Goal: Task Accomplishment & Management: Complete application form

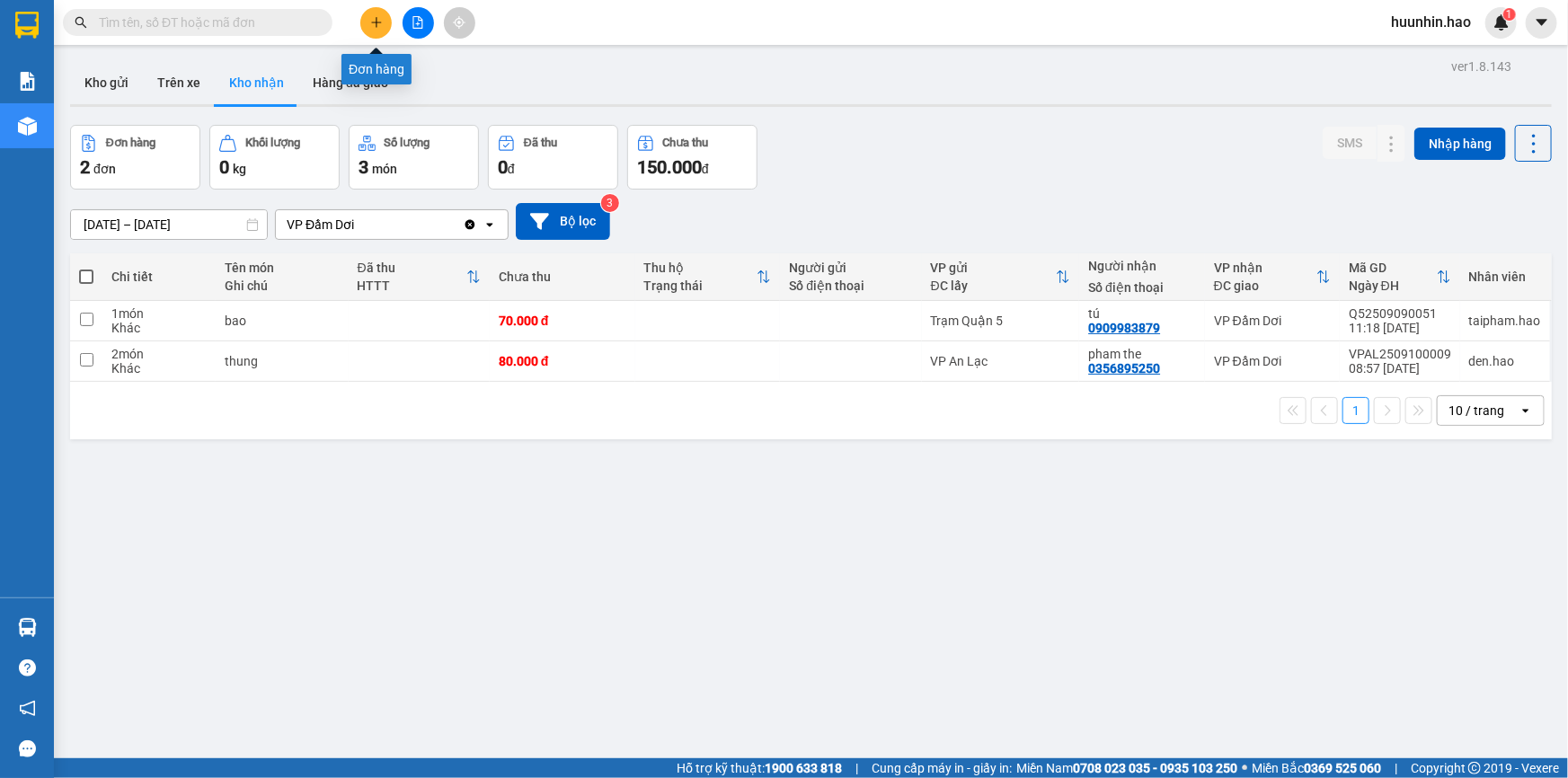
click at [364, 18] on button at bounding box center [375, 23] width 32 height 32
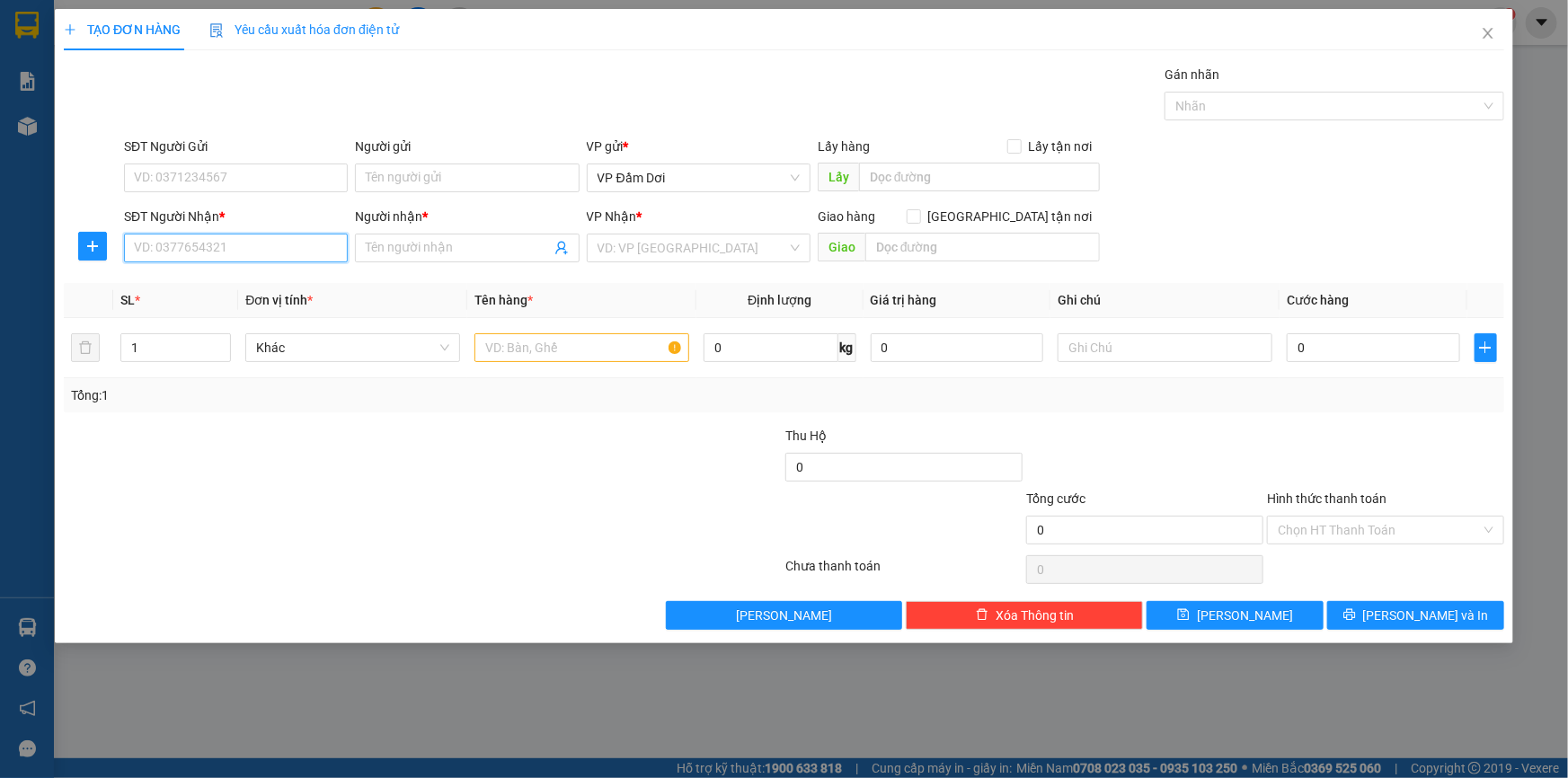
click at [246, 235] on input "SĐT Người Nhận *" at bounding box center [235, 248] width 223 height 29
type input "0908693917"
click at [448, 250] on input "Người nhận *" at bounding box center [458, 248] width 185 height 20
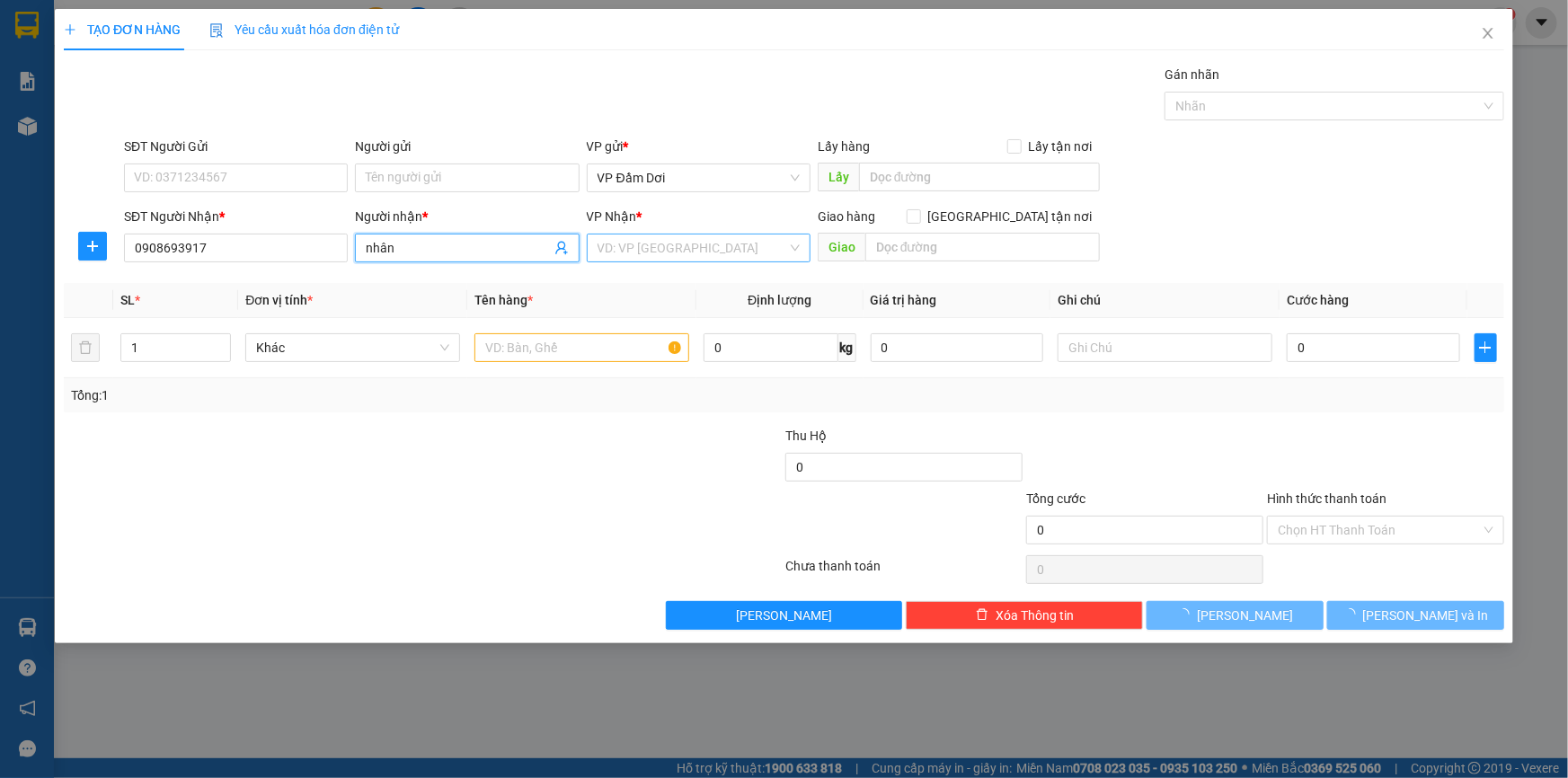
type input "nhân"
click at [632, 251] on input "search" at bounding box center [692, 248] width 190 height 27
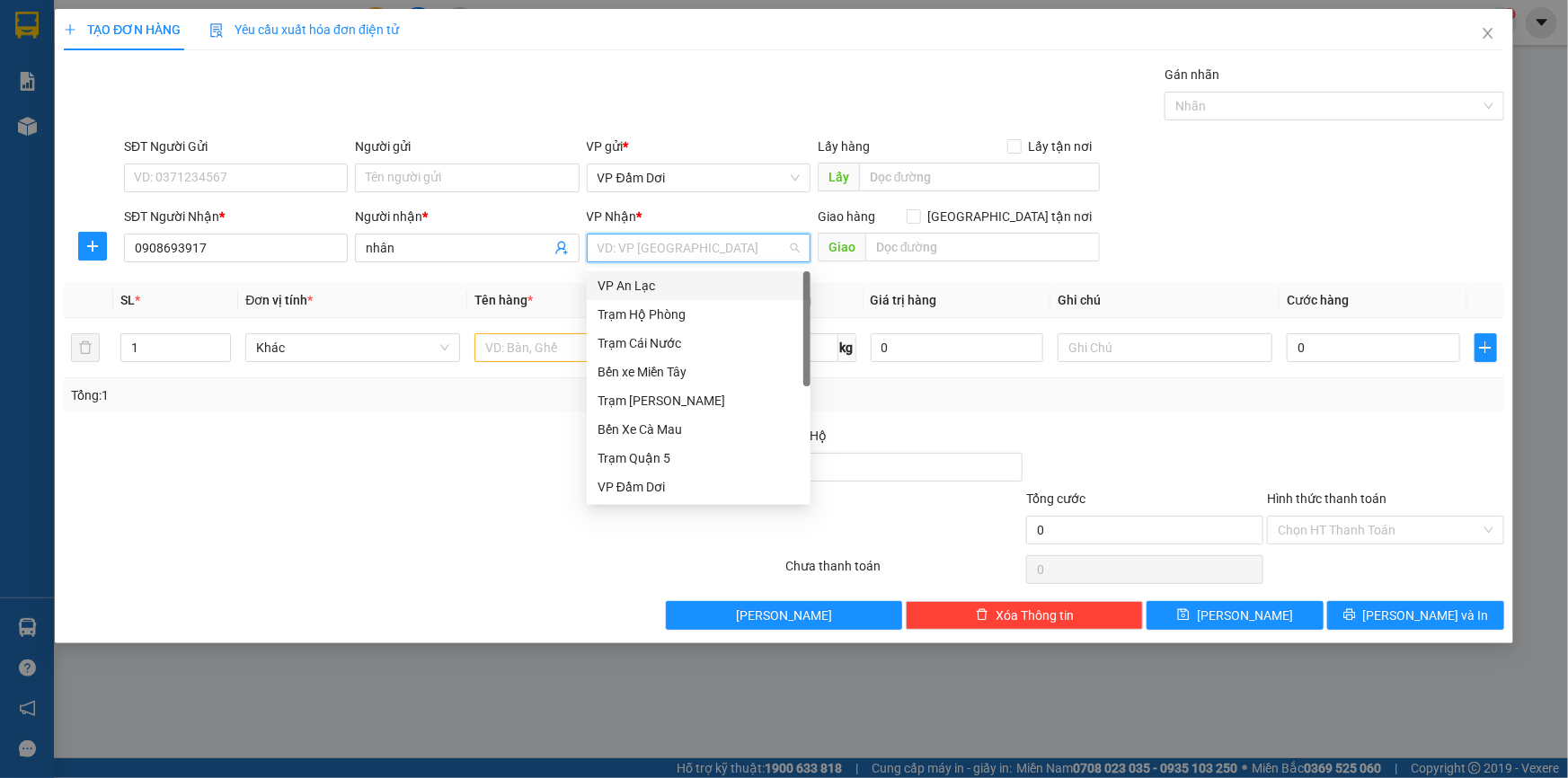
type input "5"
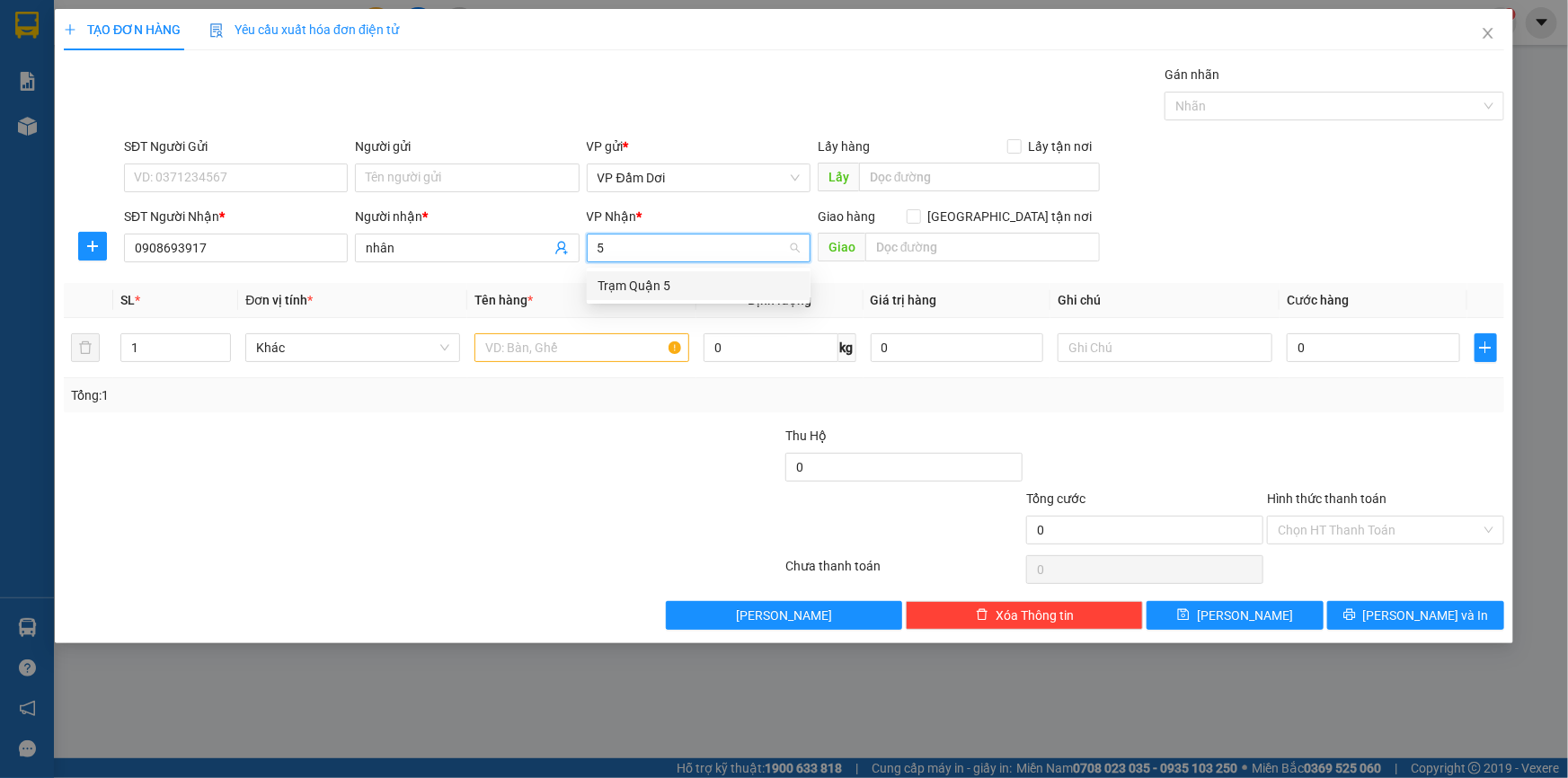
click at [685, 277] on div "Trạm Quận 5" at bounding box center [698, 286] width 202 height 20
click at [551, 359] on input "text" at bounding box center [581, 347] width 214 height 29
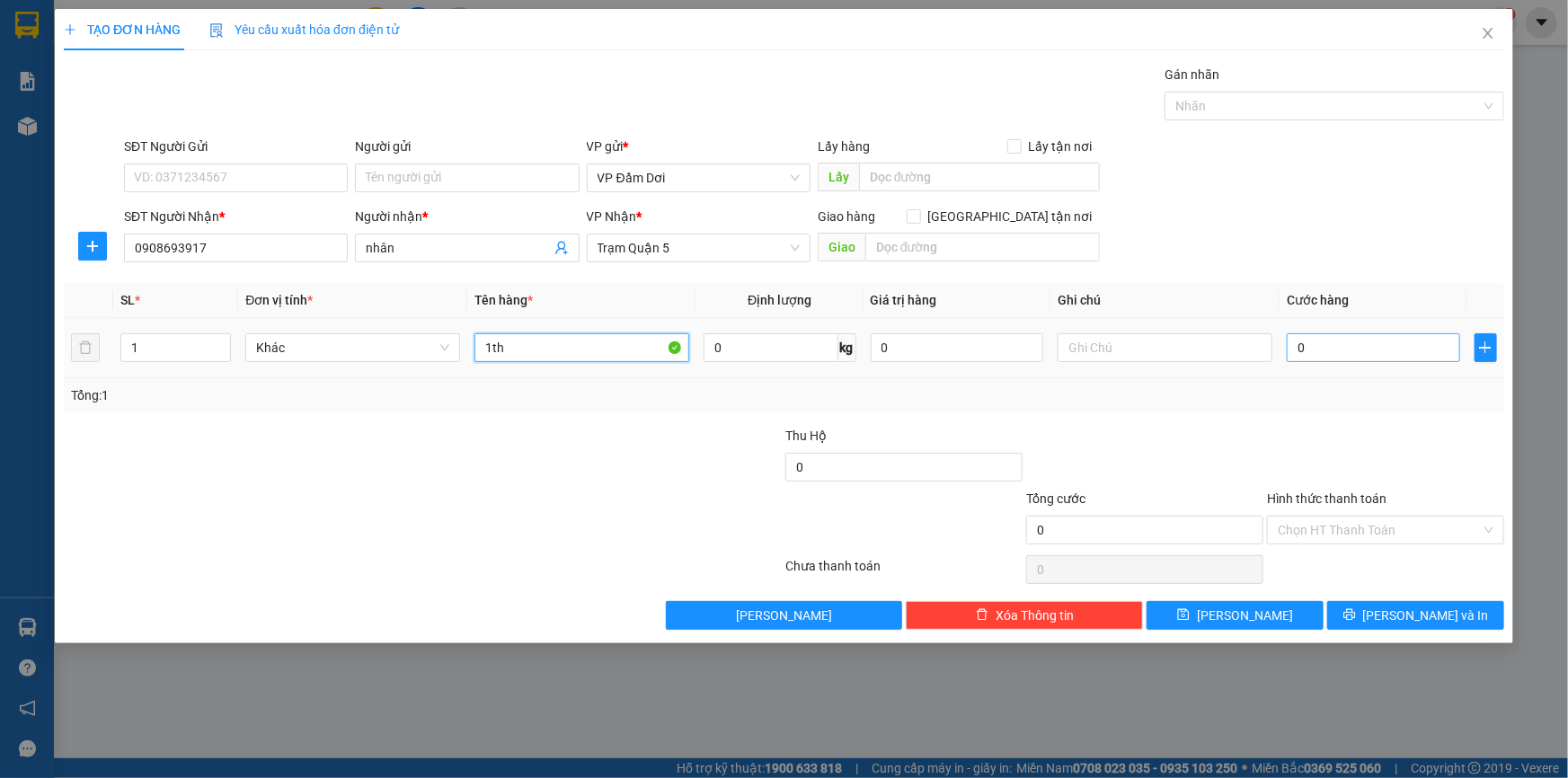
type input "1th"
click at [1359, 334] on input "0" at bounding box center [1373, 347] width 174 height 29
type input "005"
type input "5"
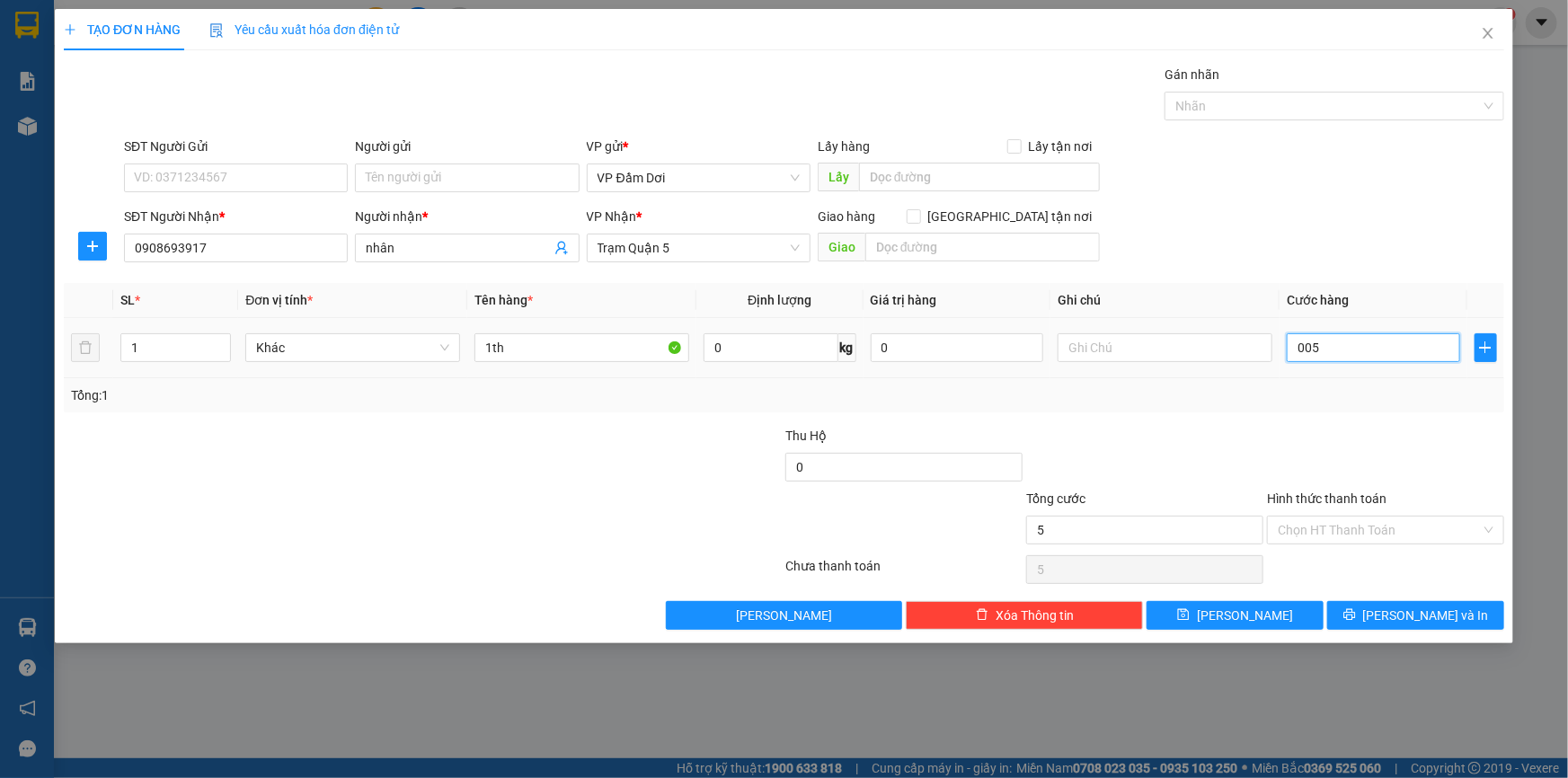
type input "0.050"
type input "50"
type input "00.500"
type input "500"
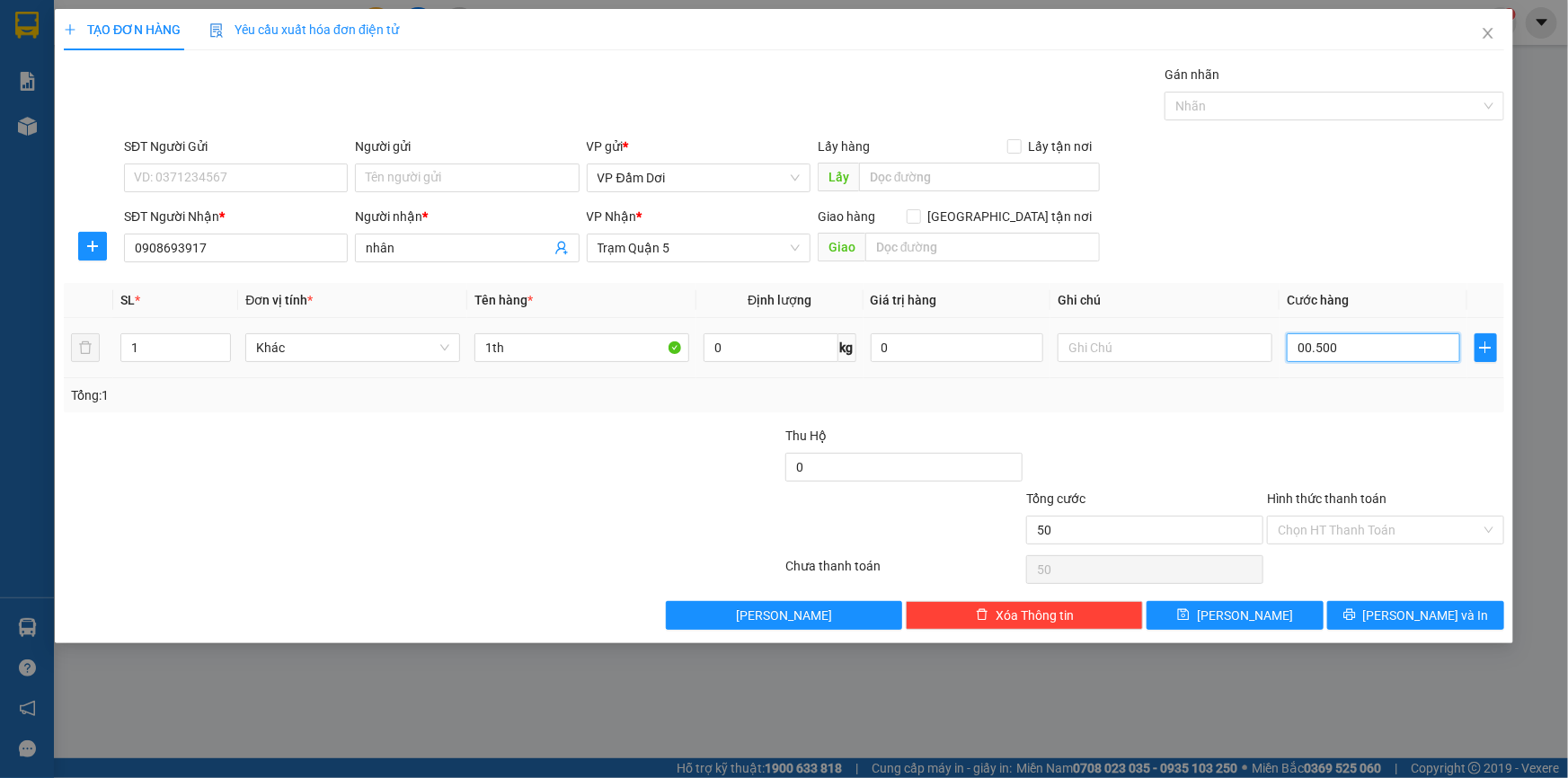
type input "500"
type input "0.005.000"
type input "5.000"
type input "000.050.000"
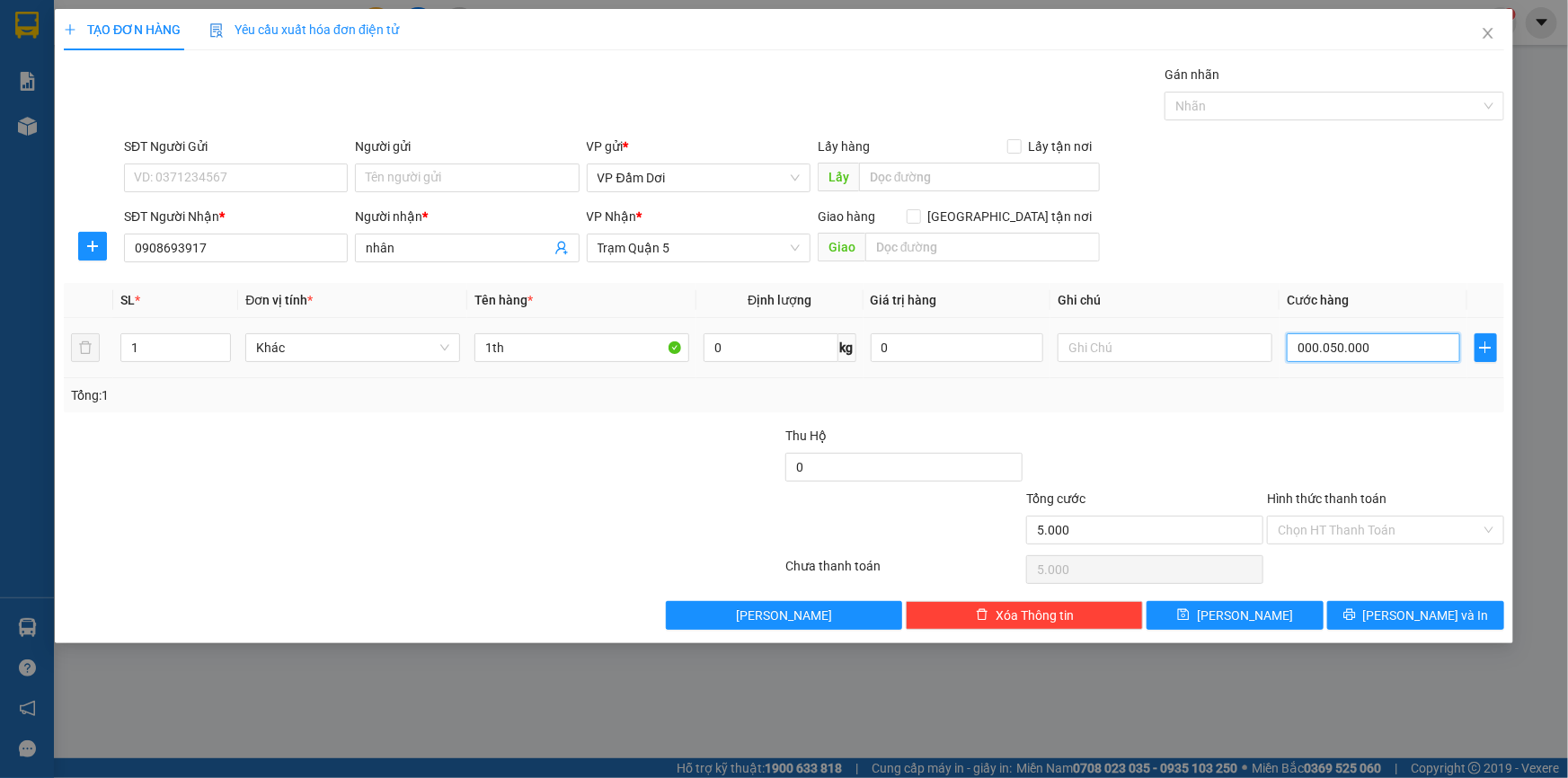
type input "50.000"
click at [1383, 261] on div "SĐT Người Nhận * 0908693917 Người nhận * nhân VP Nhận * Trạm Quận 5 Giao hàng […" at bounding box center [813, 238] width 1387 height 63
type input "50.000"
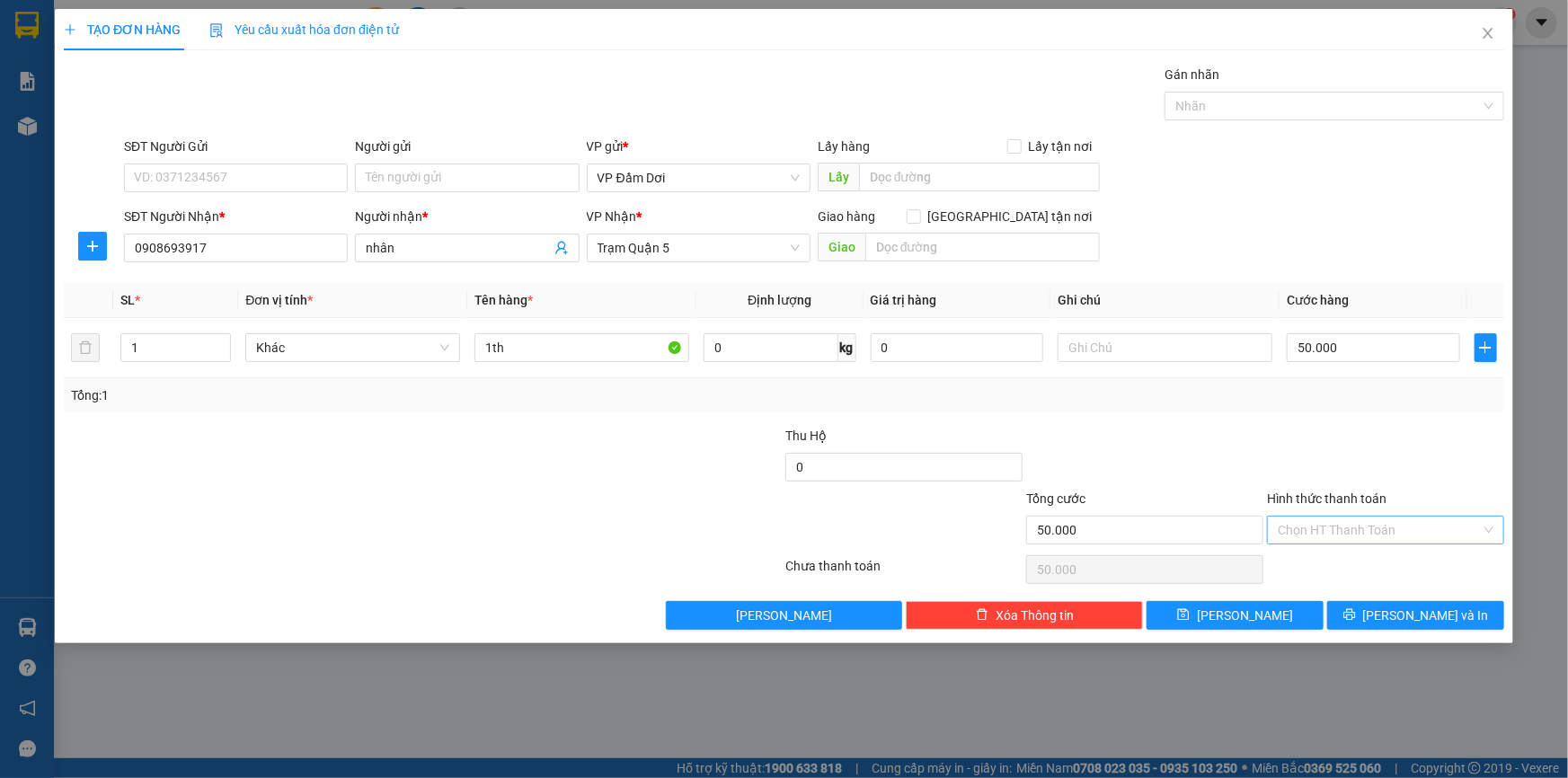
click at [1379, 528] on input "Hình thức thanh toán" at bounding box center [1379, 530] width 203 height 27
click at [1350, 570] on div "Tại văn phòng" at bounding box center [1385, 567] width 215 height 20
type input "0"
click at [1355, 611] on icon "printer" at bounding box center [1350, 614] width 13 height 13
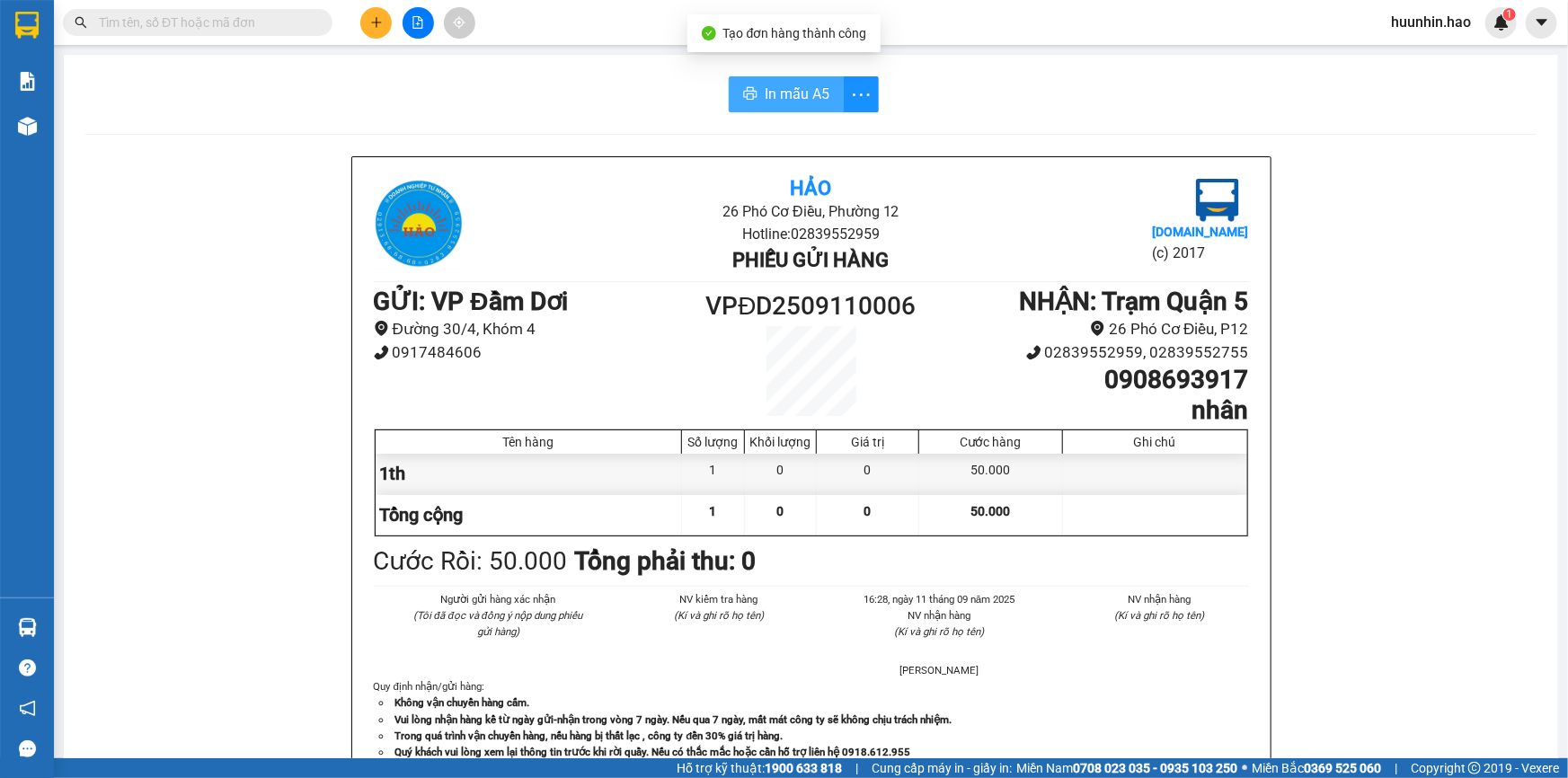
click at [784, 89] on span "In mẫu A5" at bounding box center [796, 93] width 64 height 23
